Goal: Transaction & Acquisition: Purchase product/service

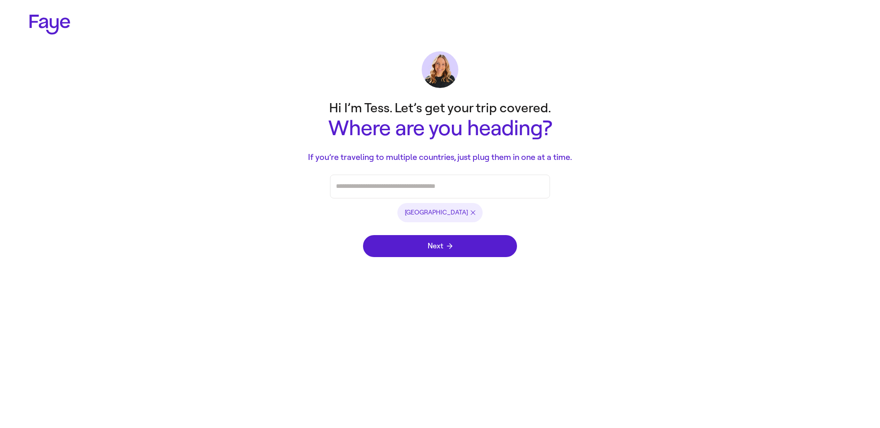
click at [242, 181] on main "Hi I’m Tess. Let’s get your trip covered. Where are you heading? If you’re trav…" at bounding box center [440, 180] width 660 height 171
click at [470, 180] on input "Press enter after you type each destination" at bounding box center [440, 187] width 208 height 14
